Goal: Obtain resource: Obtain resource

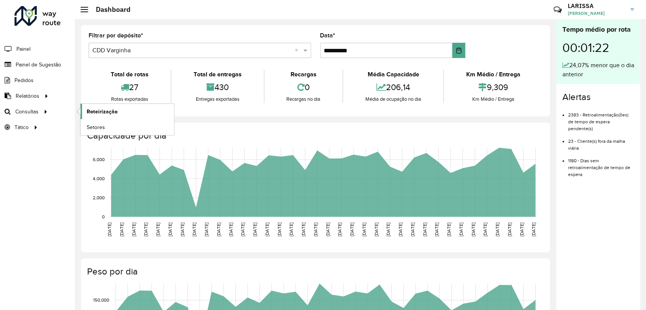
click at [106, 111] on span "Roteirização" at bounding box center [102, 112] width 31 height 8
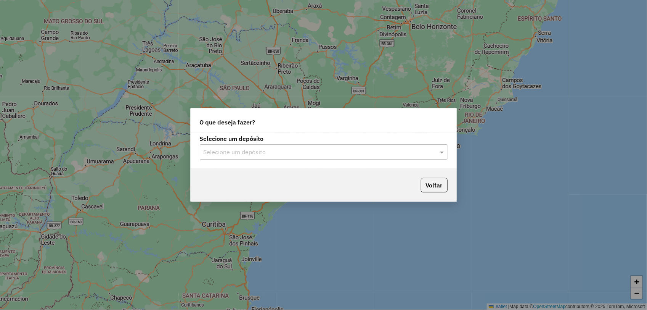
click at [332, 151] on input "text" at bounding box center [316, 152] width 225 height 9
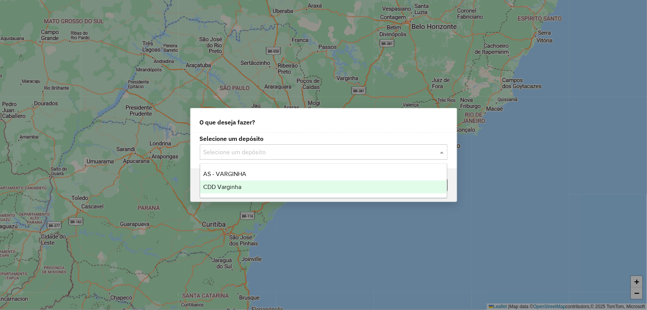
click at [306, 185] on div "CDD Varginha" at bounding box center [323, 186] width 247 height 13
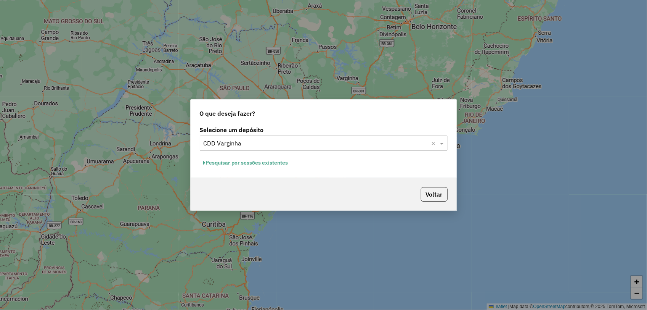
click at [268, 159] on button "Pesquisar por sessões existentes" at bounding box center [246, 163] width 92 height 12
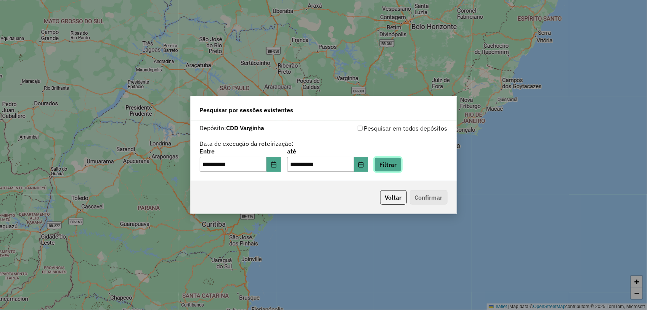
click at [391, 167] on button "Filtrar" at bounding box center [388, 164] width 27 height 14
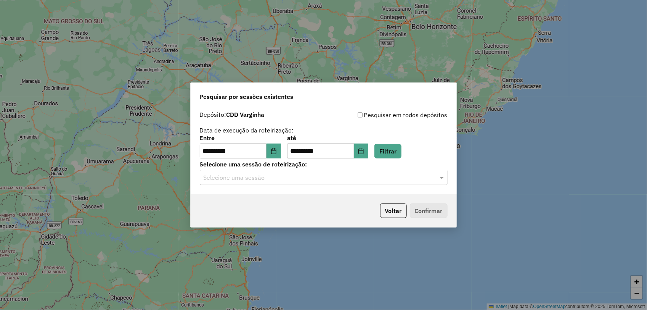
click at [264, 176] on input "text" at bounding box center [316, 177] width 225 height 9
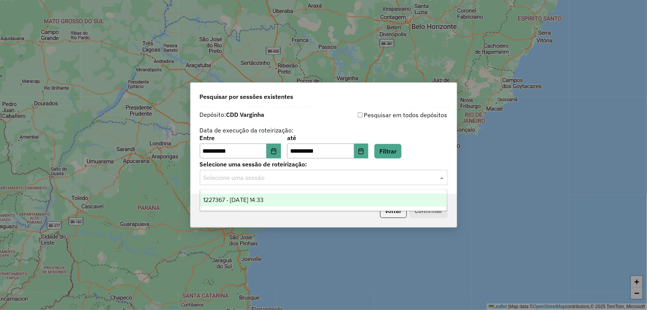
click at [257, 202] on span "1227367 - 11/08/2025 14:33" at bounding box center [233, 199] width 60 height 6
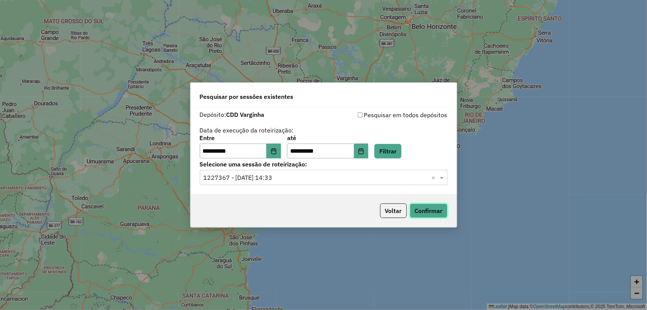
click at [416, 204] on button "Confirmar" at bounding box center [429, 210] width 38 height 14
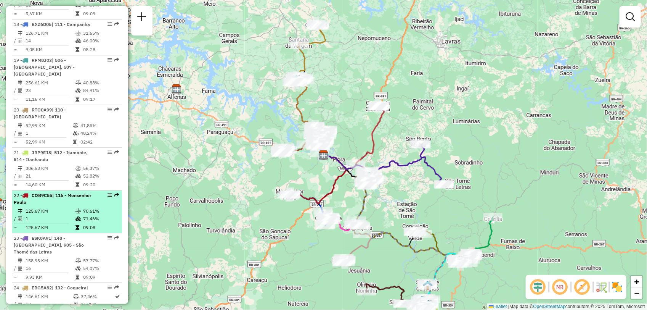
scroll to position [894, 0]
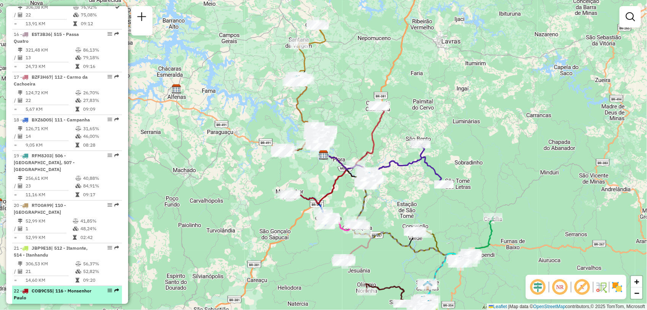
click at [59, 217] on td "52,99 KM" at bounding box center [48, 221] width 47 height 8
select select "**********"
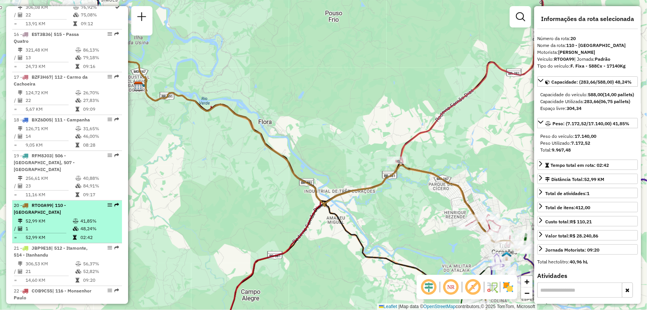
click at [47, 217] on td "52,99 KM" at bounding box center [48, 221] width 47 height 8
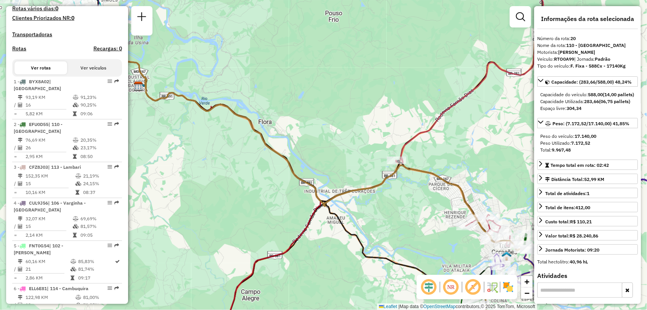
scroll to position [35, 0]
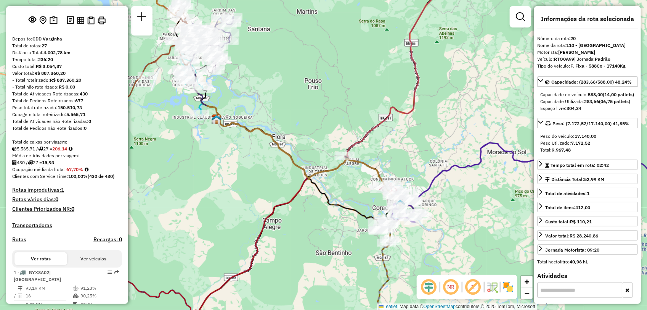
drag, startPoint x: 365, startPoint y: 212, endPoint x: 340, endPoint y: 200, distance: 27.6
click at [340, 200] on div "Janela de atendimento Grade de atendimento Capacidade Transportadoras Veículos …" at bounding box center [323, 155] width 647 height 310
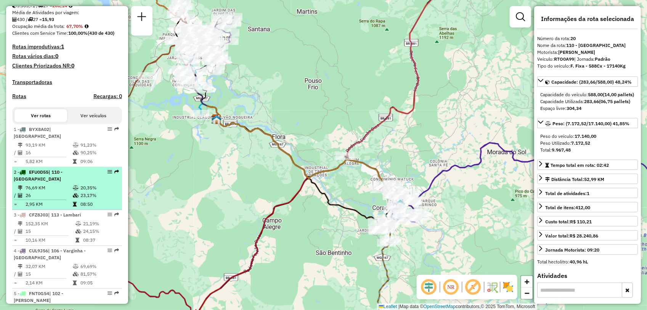
scroll to position [226, 0]
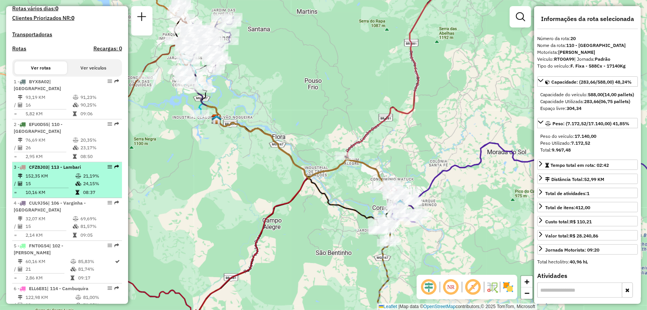
click at [43, 170] on span "CFZ8J03" at bounding box center [38, 167] width 19 height 6
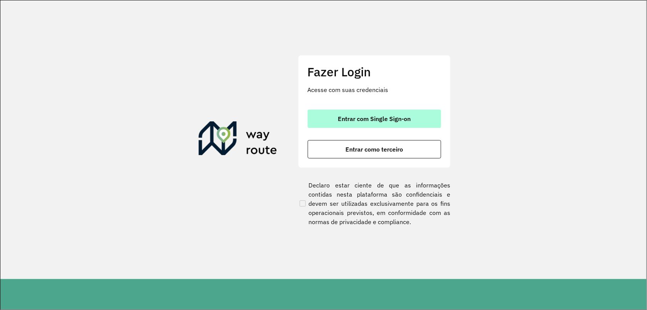
drag, startPoint x: 392, startPoint y: 98, endPoint x: 394, endPoint y: 113, distance: 14.6
click at [392, 100] on div "Fazer Login Acesse com suas credenciais Entrar com Single Sign-on Entrar como t…" at bounding box center [374, 111] width 153 height 113
click at [394, 113] on button "Entrar com Single Sign-on" at bounding box center [375, 118] width 134 height 18
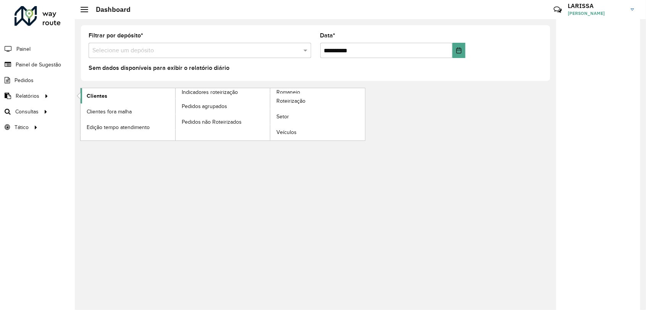
click at [94, 91] on link "Clientes" at bounding box center [128, 95] width 95 height 15
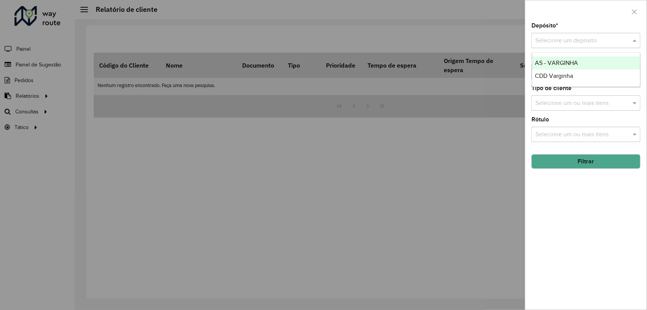
click at [565, 40] on input "text" at bounding box center [579, 40] width 86 height 9
click at [558, 78] on span "CDD Varginha" at bounding box center [555, 75] width 38 height 6
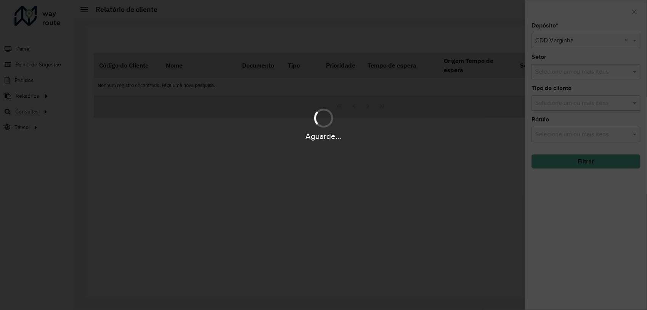
click at [581, 164] on button "Filtrar" at bounding box center [586, 161] width 109 height 14
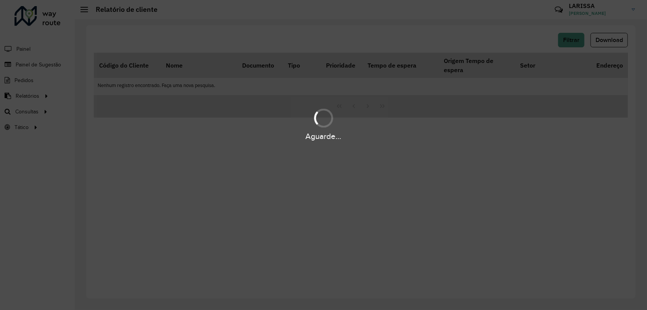
click at [581, 164] on div "Aguarde..." at bounding box center [323, 155] width 647 height 310
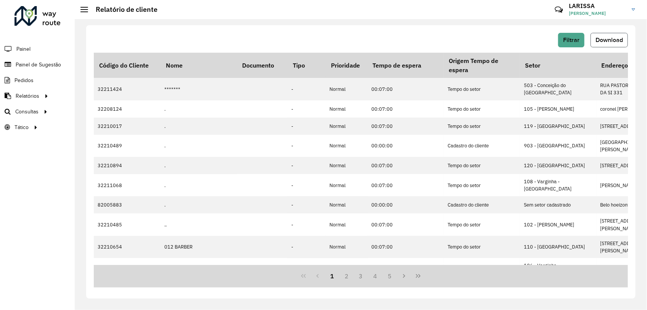
click at [594, 37] on button "Download" at bounding box center [609, 40] width 37 height 14
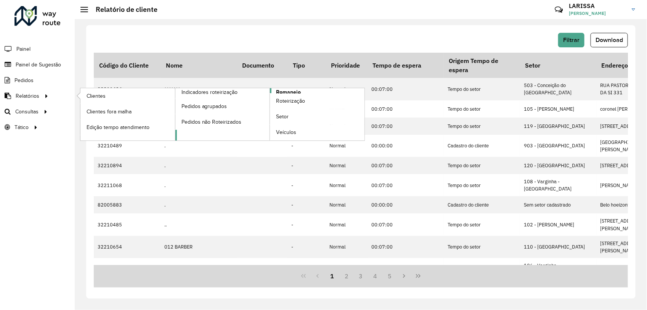
click at [314, 89] on link "Romaneio" at bounding box center [271, 114] width 190 height 52
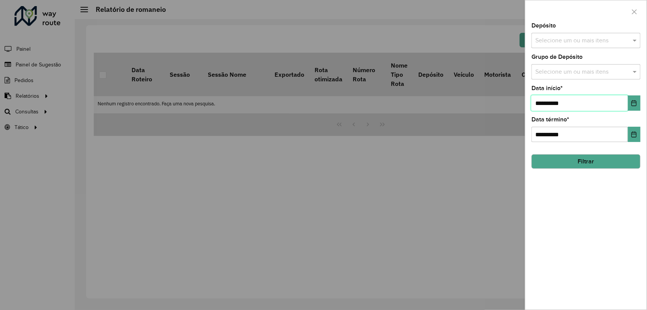
click at [542, 100] on input "**********" at bounding box center [580, 102] width 97 height 15
click at [552, 100] on input "**********" at bounding box center [580, 102] width 97 height 15
type input "**********"
click at [541, 136] on input "**********" at bounding box center [580, 134] width 97 height 15
click at [542, 135] on input "**********" at bounding box center [580, 134] width 97 height 15
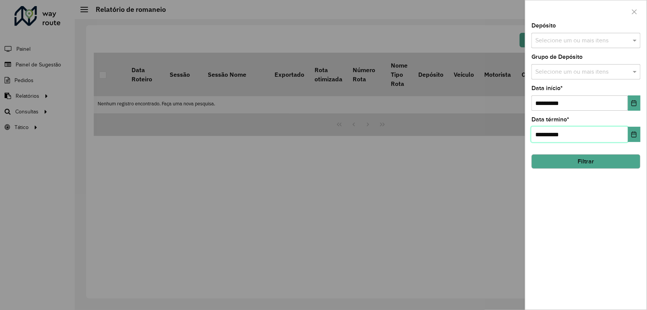
type input "**********"
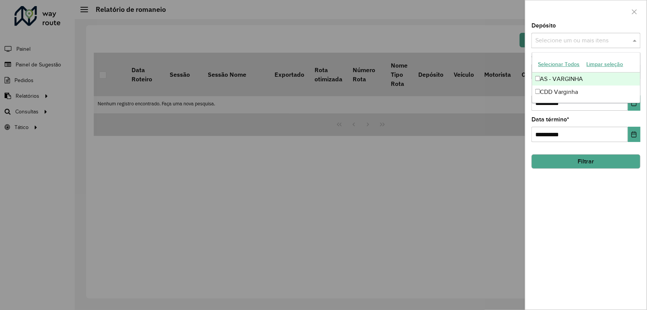
click at [594, 35] on div "Selecione um ou mais itens" at bounding box center [586, 40] width 109 height 15
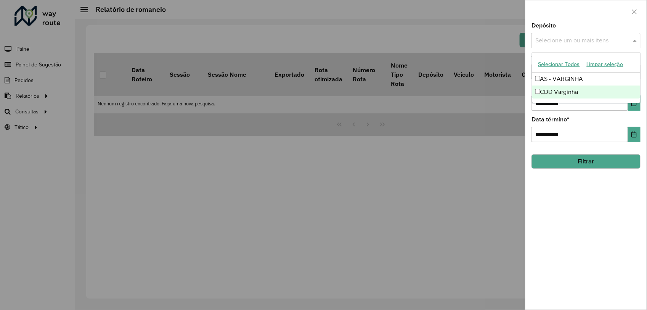
click at [596, 90] on div "CDD Varginha" at bounding box center [587, 91] width 108 height 13
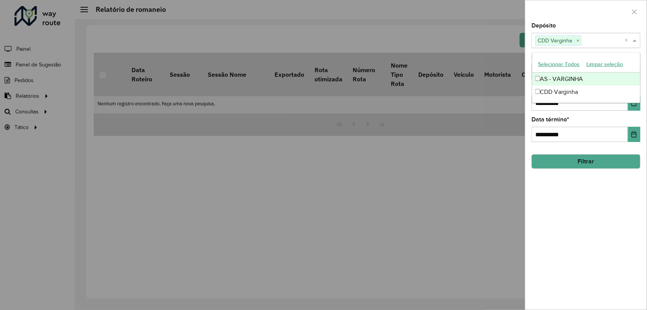
click at [577, 167] on button "Filtrar" at bounding box center [586, 161] width 109 height 14
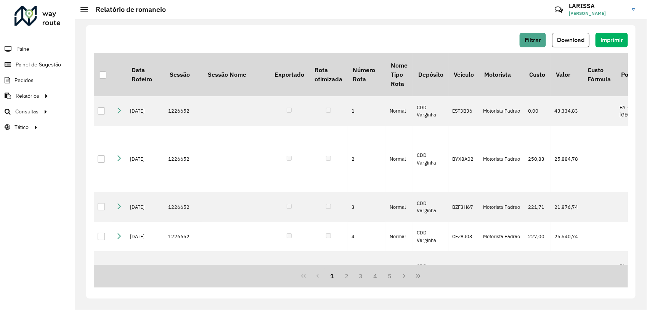
click at [101, 269] on div "1 2 3 4 5" at bounding box center [361, 276] width 535 height 23
drag, startPoint x: 560, startPoint y: 31, endPoint x: 560, endPoint y: 35, distance: 4.2
click at [560, 33] on div "Filtrar Download Imprimir Data Roteiro Sessão Sessão Nome Exportado Rota otimiz…" at bounding box center [361, 161] width 550 height 273
click at [560, 41] on span "Download" at bounding box center [570, 40] width 27 height 6
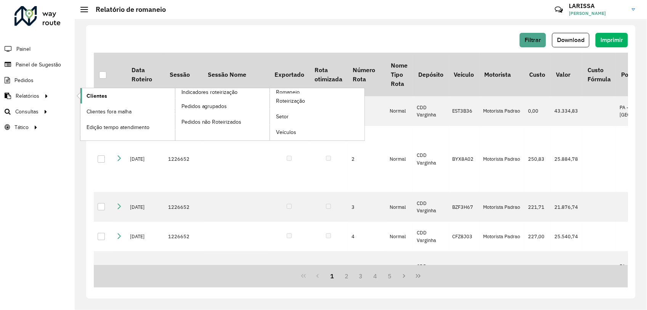
click at [82, 94] on link "Clientes" at bounding box center [128, 95] width 95 height 15
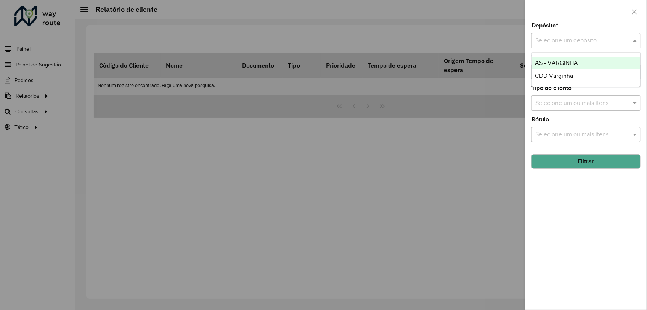
click at [584, 41] on input "text" at bounding box center [579, 40] width 86 height 9
click at [566, 77] on span "CDD Varginha" at bounding box center [555, 75] width 38 height 6
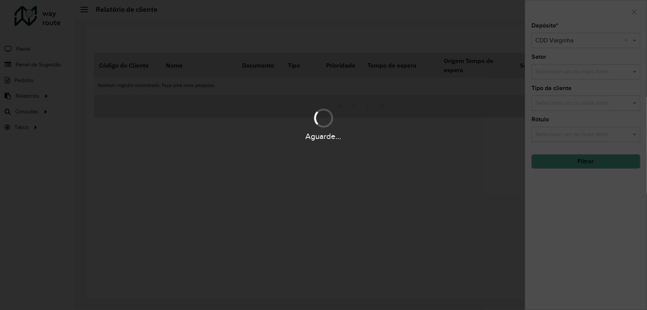
click at [569, 161] on div "Aguarde..." at bounding box center [323, 155] width 647 height 310
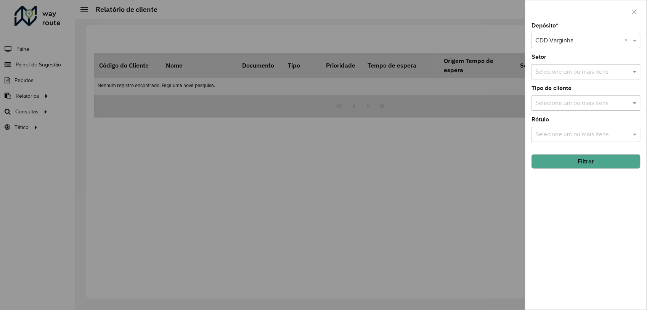
click at [605, 172] on div "Depósito * Selecione um depósito × CDD Varginha × Setor Selecione um ou mais it…" at bounding box center [586, 166] width 121 height 287
click at [603, 171] on div "Depósito * Selecione um depósito × CDD Varginha × Setor Selecione um ou mais it…" at bounding box center [586, 166] width 121 height 287
click at [604, 169] on button "Filtrar" at bounding box center [586, 161] width 109 height 14
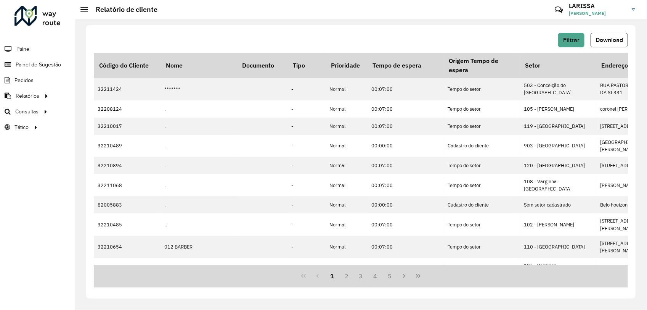
click at [601, 35] on button "Download" at bounding box center [609, 40] width 37 height 14
